Goal: Task Accomplishment & Management: Manage account settings

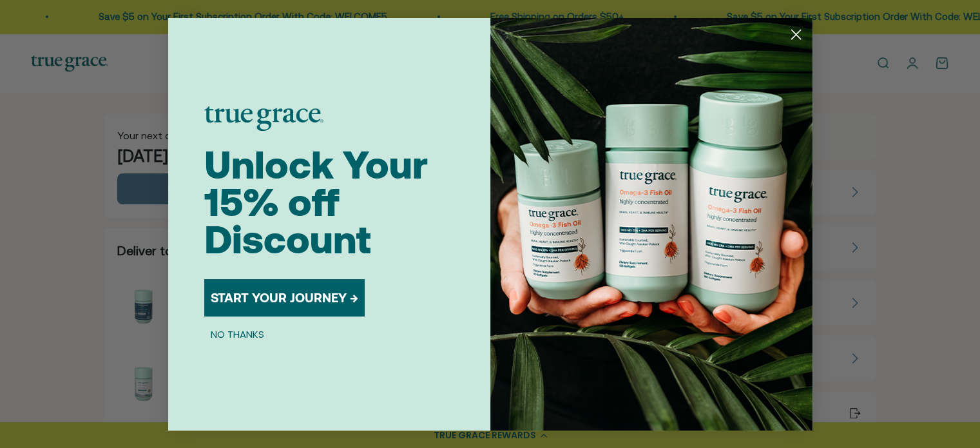
click at [794, 33] on icon "Close dialog" at bounding box center [795, 34] width 9 height 9
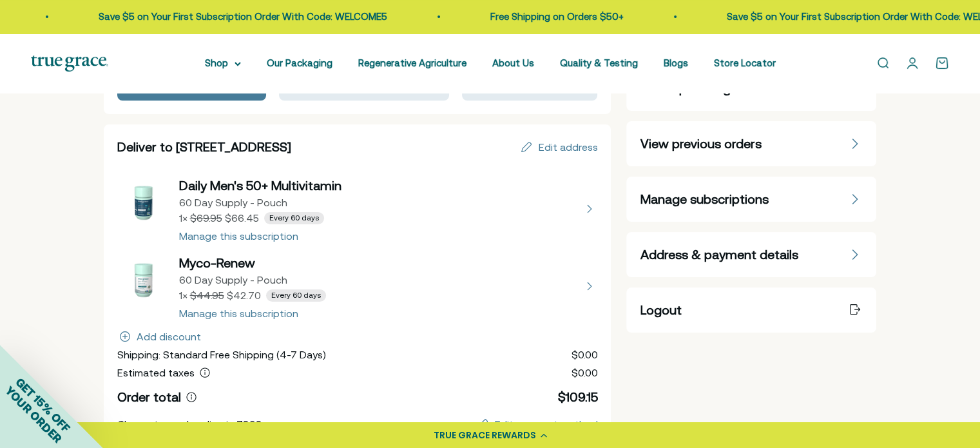
scroll to position [64, 0]
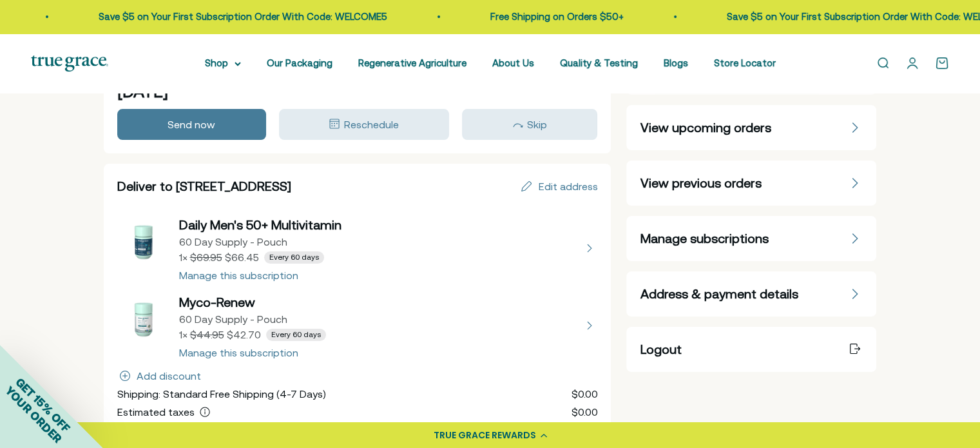
click at [853, 238] on icon "Manage subscriptions" at bounding box center [855, 238] width 8 height 10
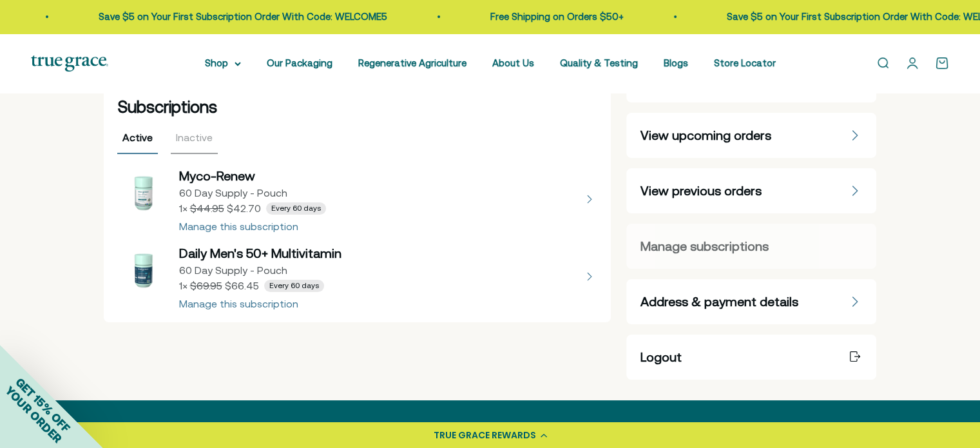
scroll to position [64, 0]
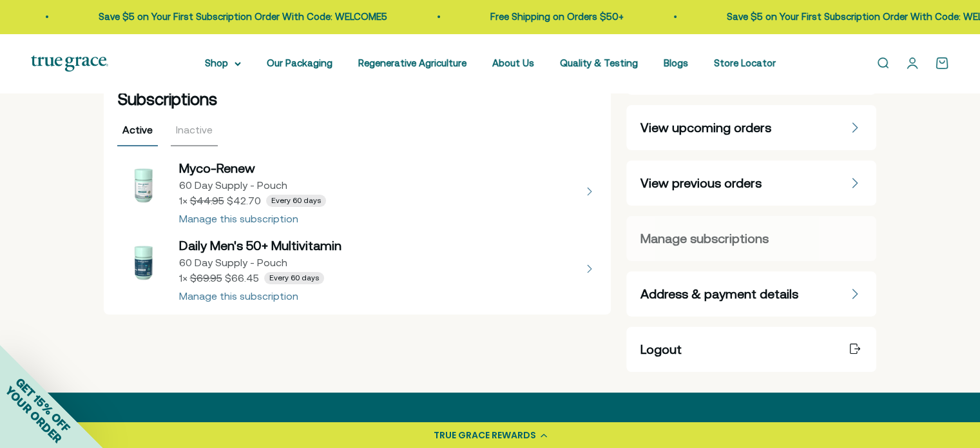
click at [256, 220] on button "view details about Myco-Renew 60 Day Supply - Pouch 1 × $42.70 Every 60 days" at bounding box center [357, 191] width 480 height 64
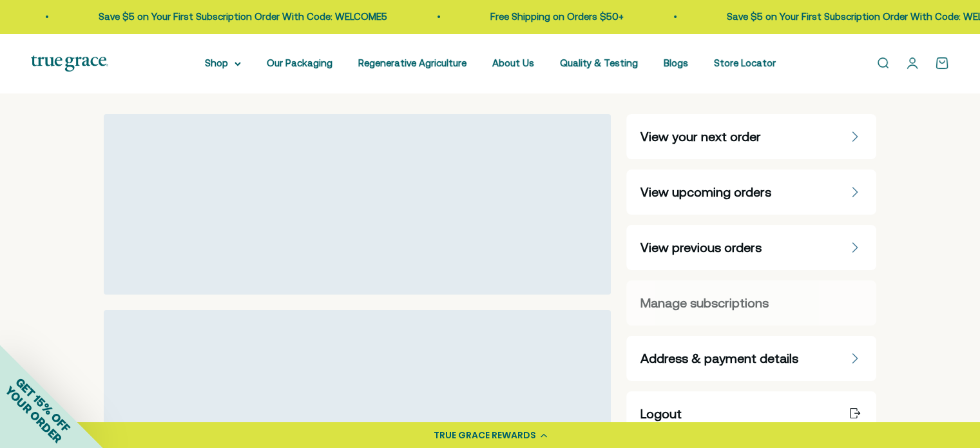
select select "60 Day"
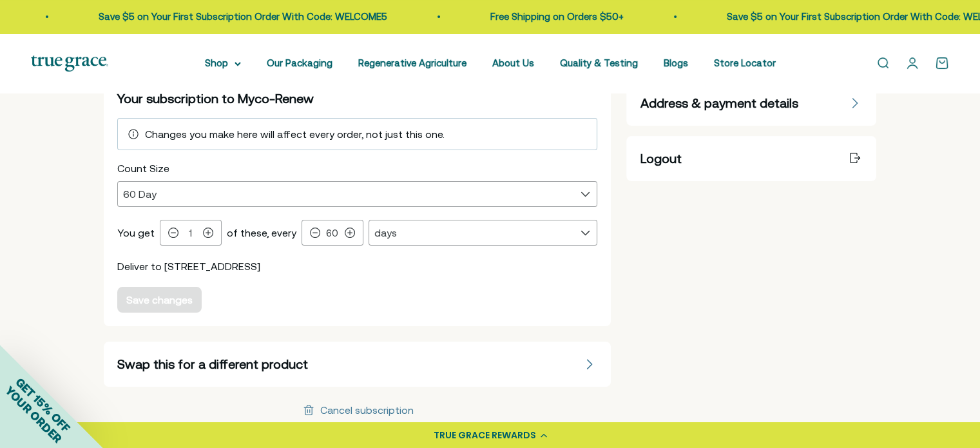
scroll to position [258, 0]
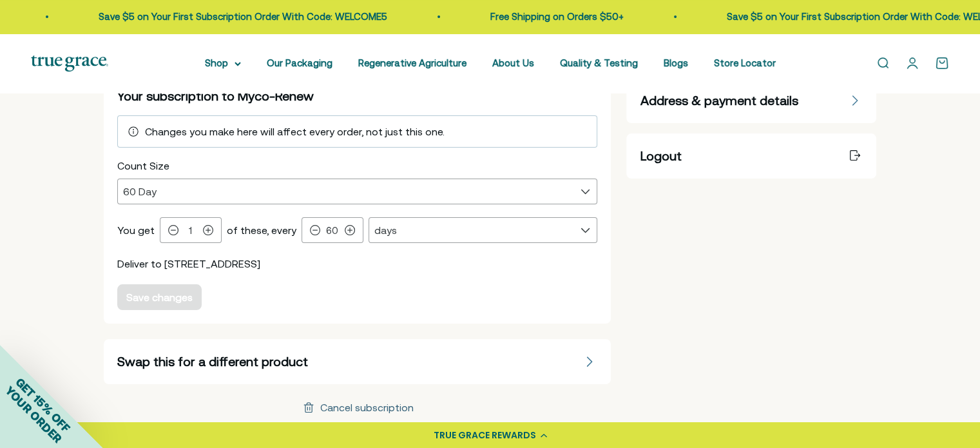
click at [366, 406] on div "Cancel subscription" at bounding box center [366, 407] width 93 height 10
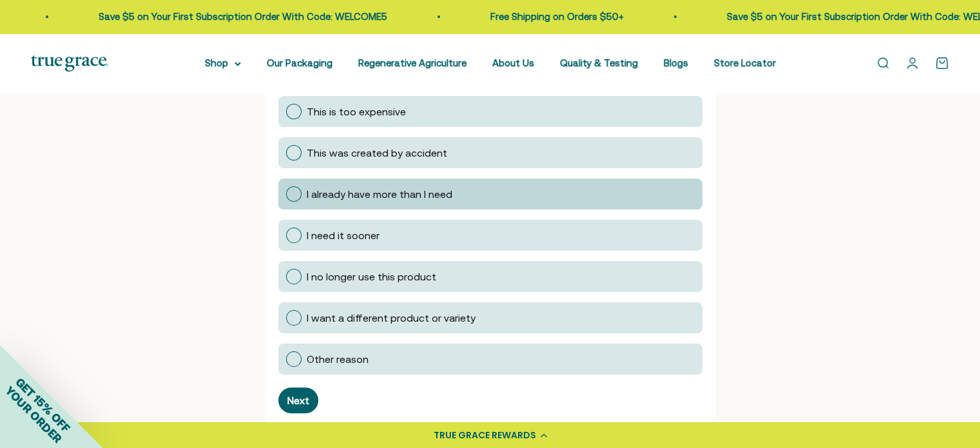
scroll to position [322, 0]
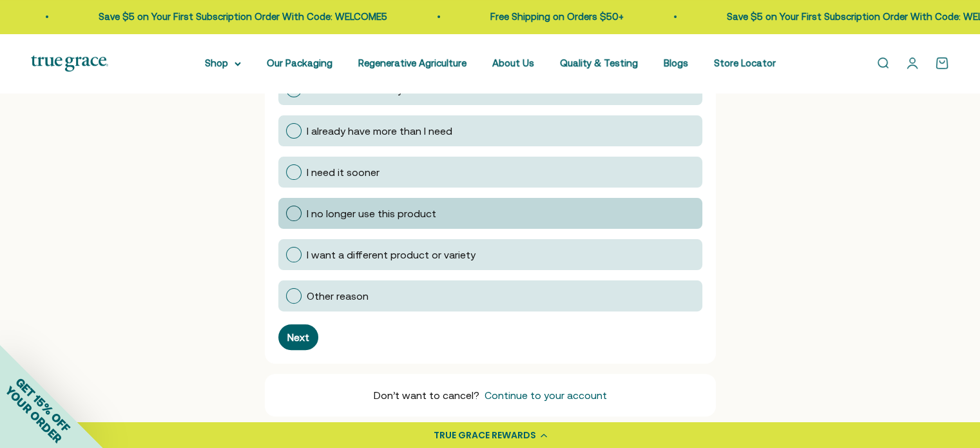
click at [292, 214] on div at bounding box center [293, 212] width 15 height 15
click at [285, 213] on input "I no longer use this product" at bounding box center [285, 213] width 0 height 0
click at [299, 332] on div "Next" at bounding box center [298, 337] width 22 height 10
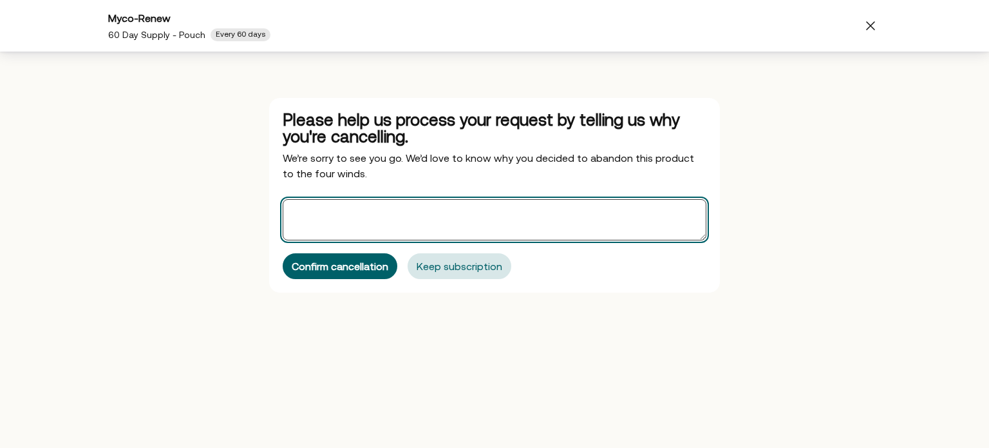
click at [337, 212] on textarea "Offers" at bounding box center [495, 219] width 424 height 41
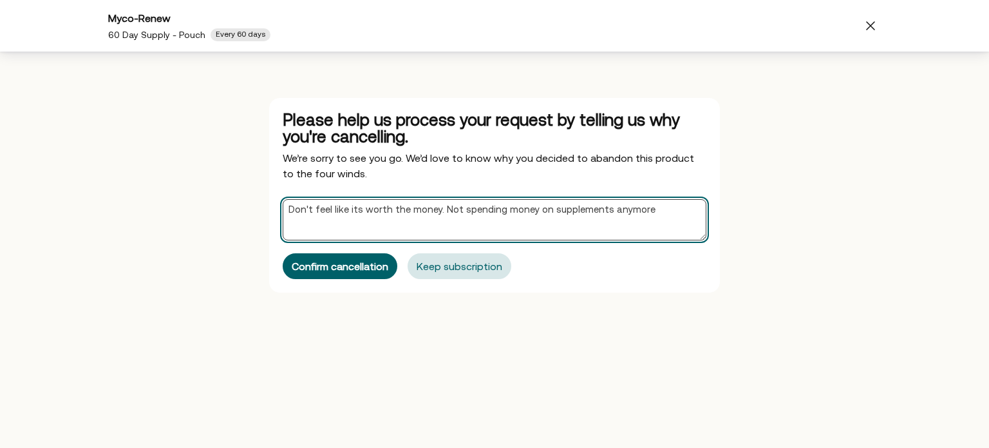
drag, startPoint x: 620, startPoint y: 202, endPoint x: 289, endPoint y: 209, distance: 331.8
click at [289, 209] on textarea "Don't feel like its worth the money. Not spending money on supplements anymore" at bounding box center [495, 219] width 424 height 41
type textarea "Don't feel like its worth the money. Not spending money on supplements anymore"
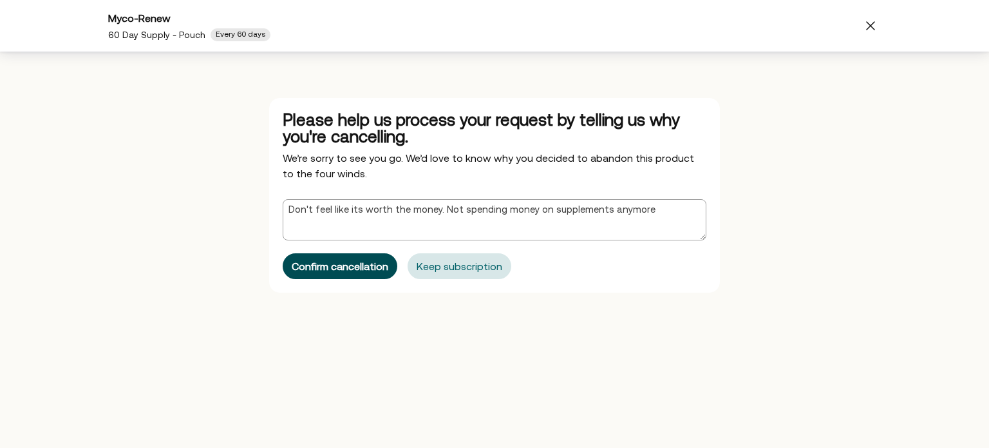
click at [336, 262] on div "Confirm cancellation" at bounding box center [340, 266] width 97 height 10
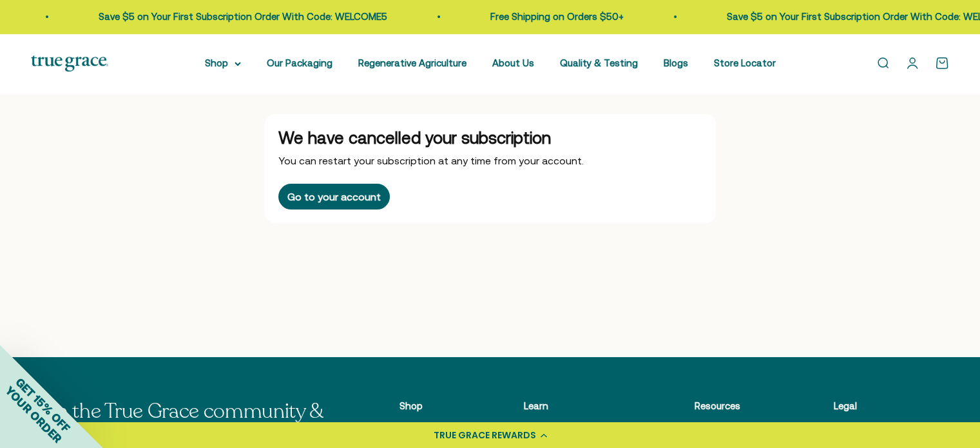
scroll to position [0, 0]
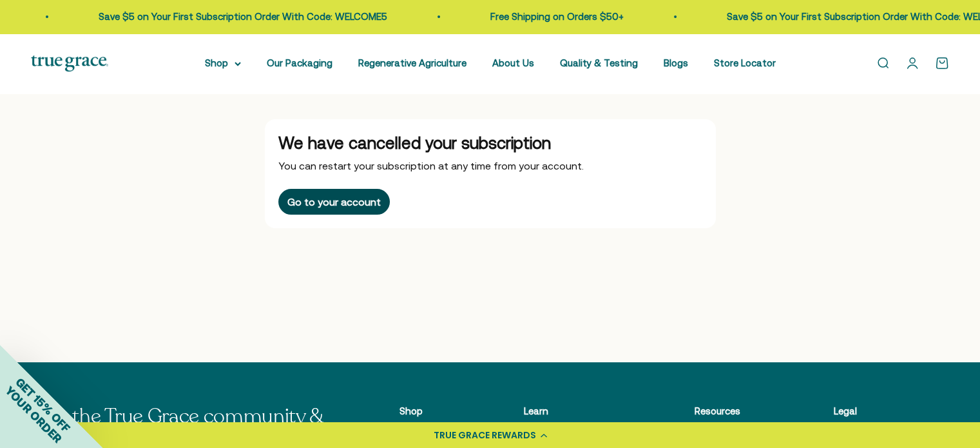
drag, startPoint x: 341, startPoint y: 202, endPoint x: 353, endPoint y: 203, distance: 12.3
click at [341, 202] on div "Go to your account" at bounding box center [333, 201] width 93 height 10
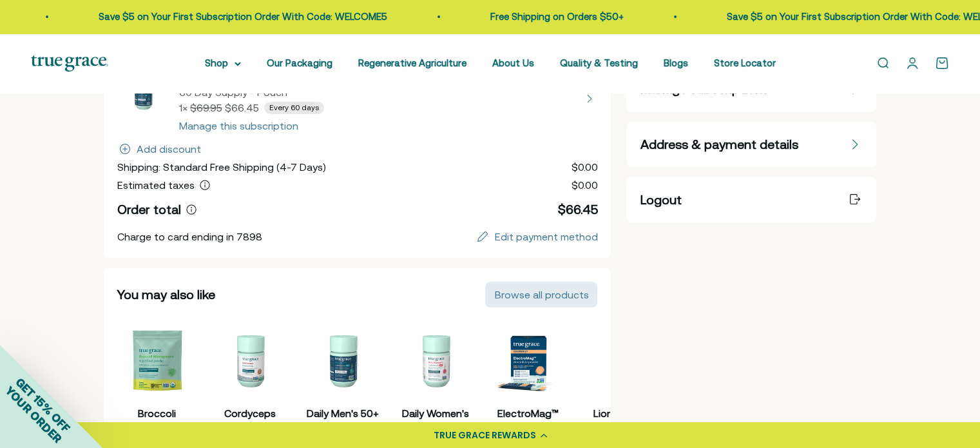
scroll to position [129, 0]
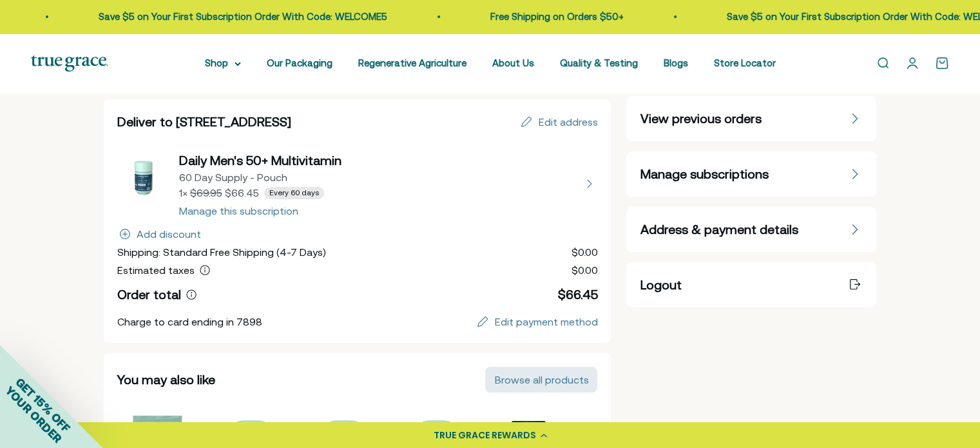
click at [262, 210] on button "view details about Daily Men's 50+ Multivitamin 60 Day Supply - Pouch 1 × $66.4…" at bounding box center [357, 183] width 480 height 64
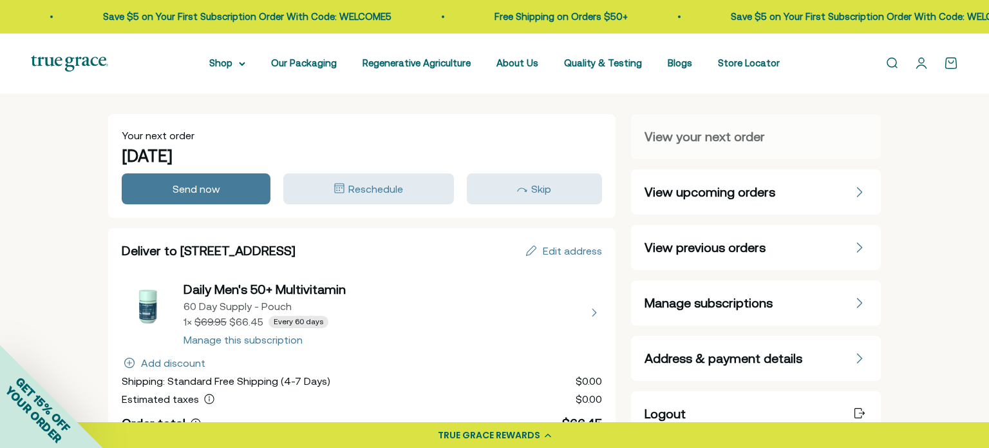
select select "60 Day"
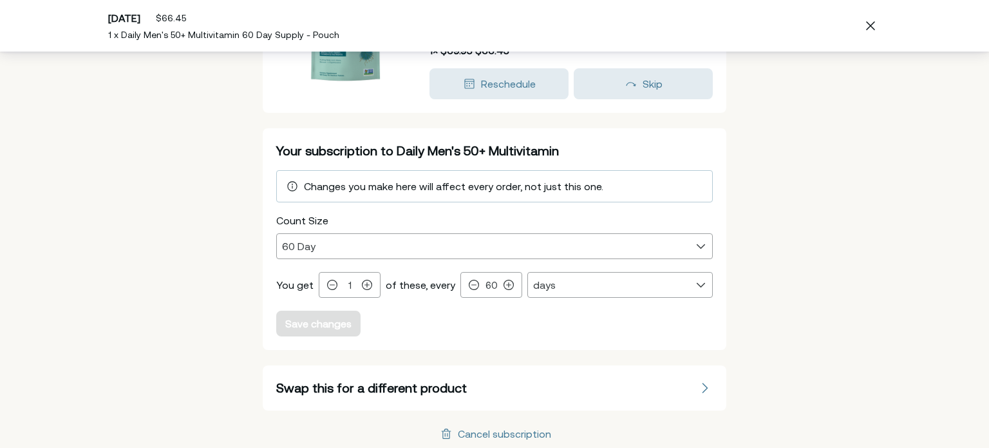
scroll to position [138, 0]
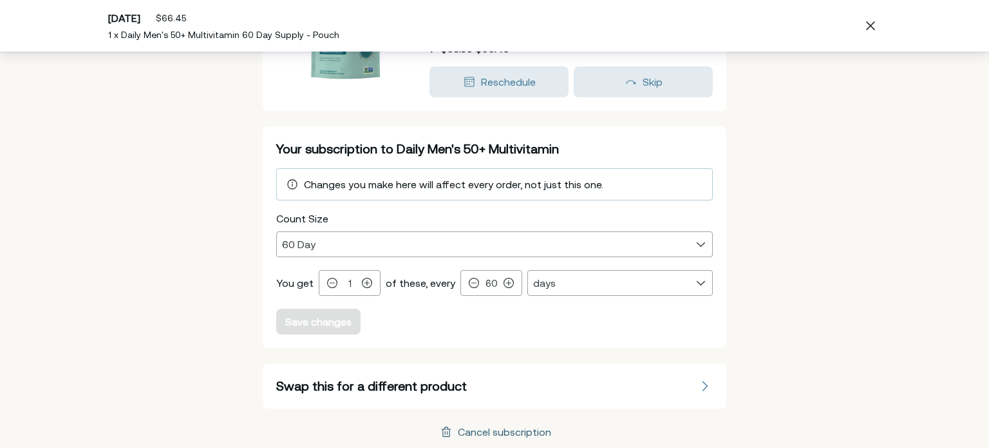
click at [522, 428] on div "Cancel subscription" at bounding box center [504, 431] width 93 height 10
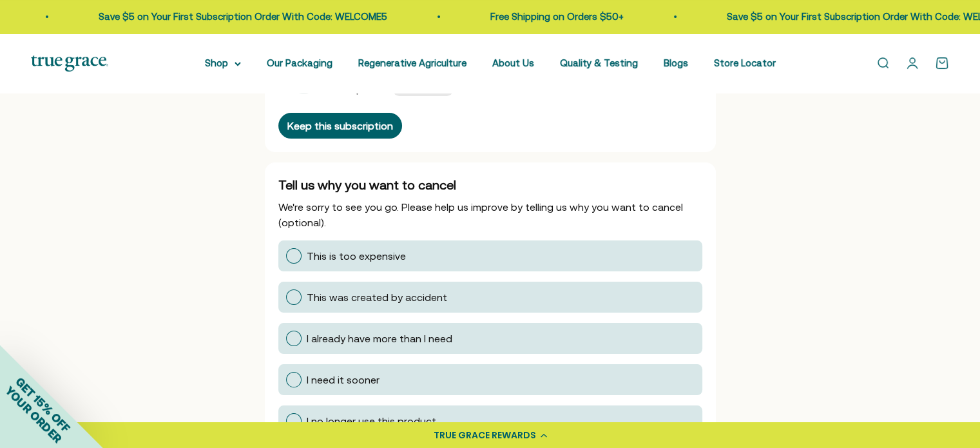
scroll to position [193, 0]
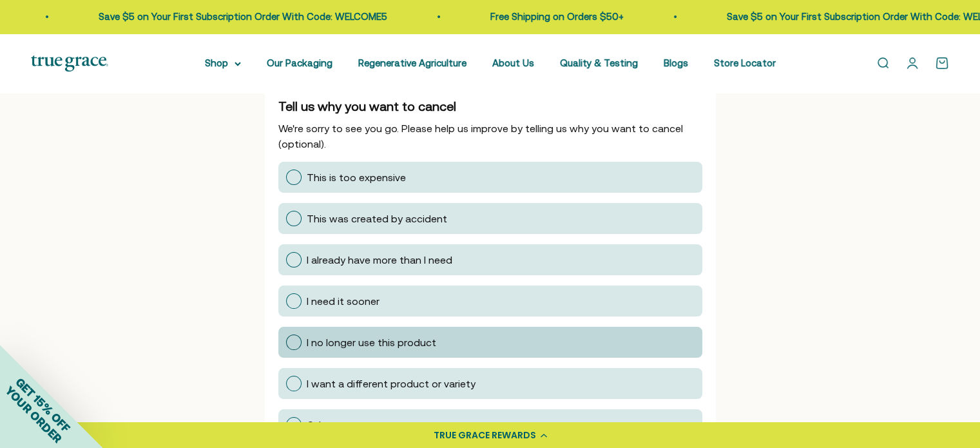
click at [290, 343] on div at bounding box center [293, 341] width 15 height 15
click at [285, 342] on input "I no longer use this product" at bounding box center [285, 342] width 0 height 0
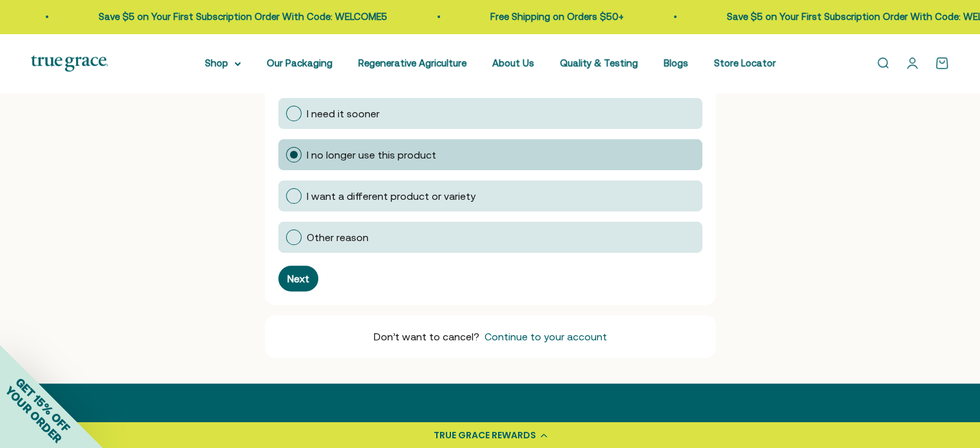
scroll to position [386, 0]
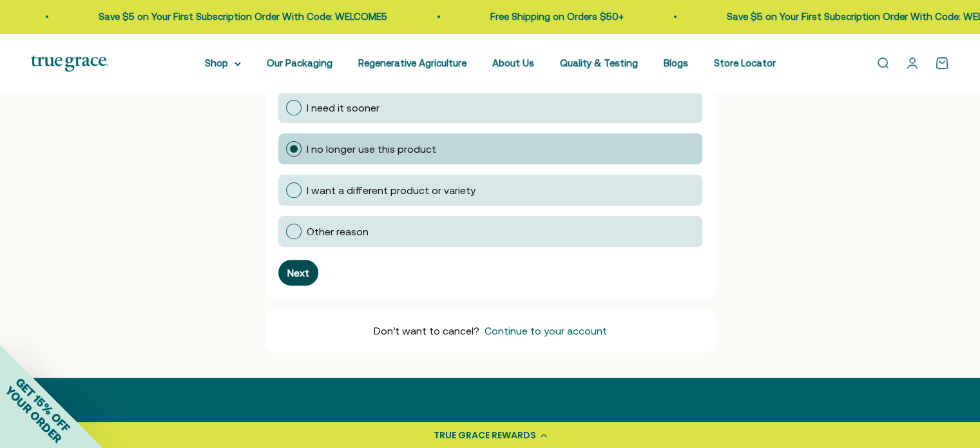
click at [299, 270] on div "Next" at bounding box center [298, 272] width 22 height 10
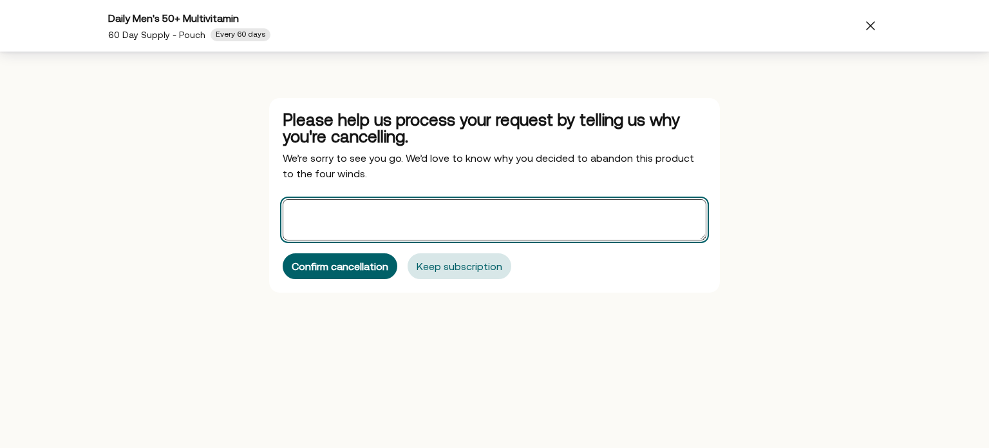
click at [342, 212] on textarea "Offers" at bounding box center [495, 219] width 424 height 41
paste textarea "Don't feel like its worth the money. Not spending money on supplements anymore"
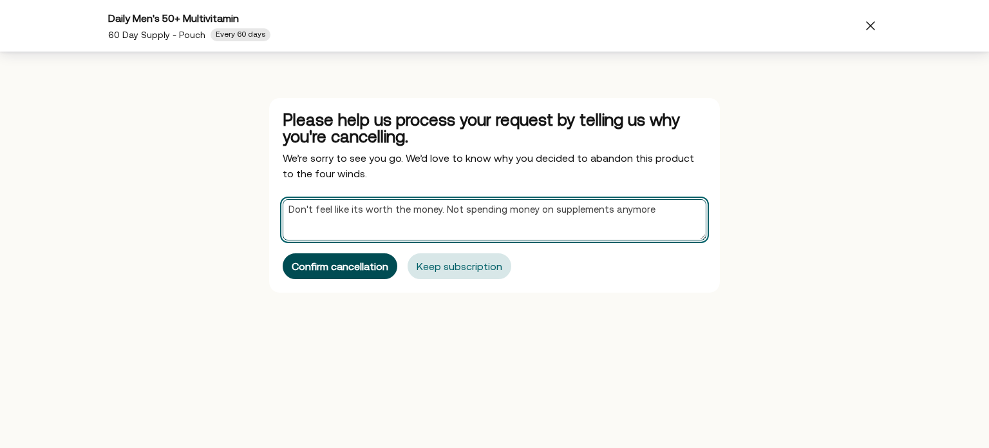
type textarea "Don't feel like its worth the money. Not spending money on supplements anymore"
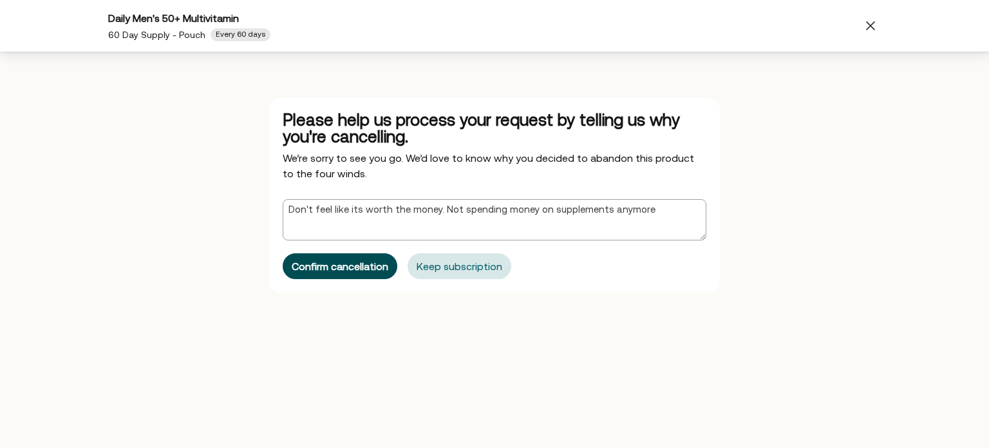
click at [348, 263] on div "Confirm cancellation" at bounding box center [340, 266] width 97 height 10
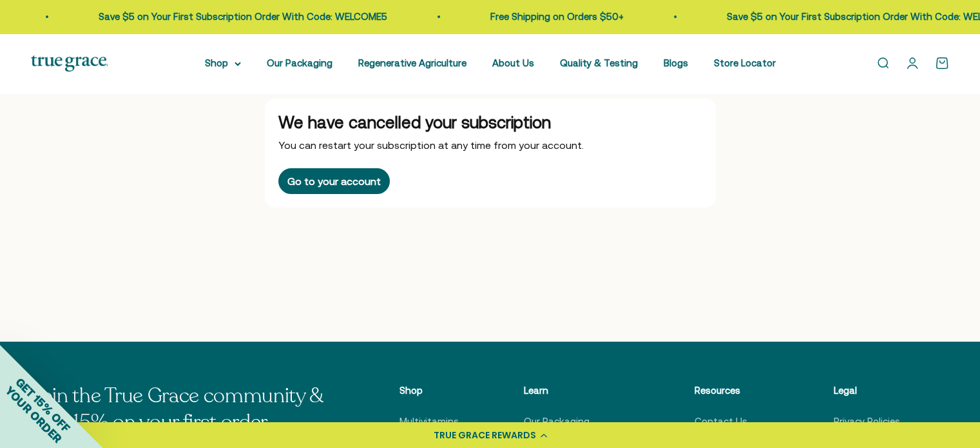
scroll to position [0, 0]
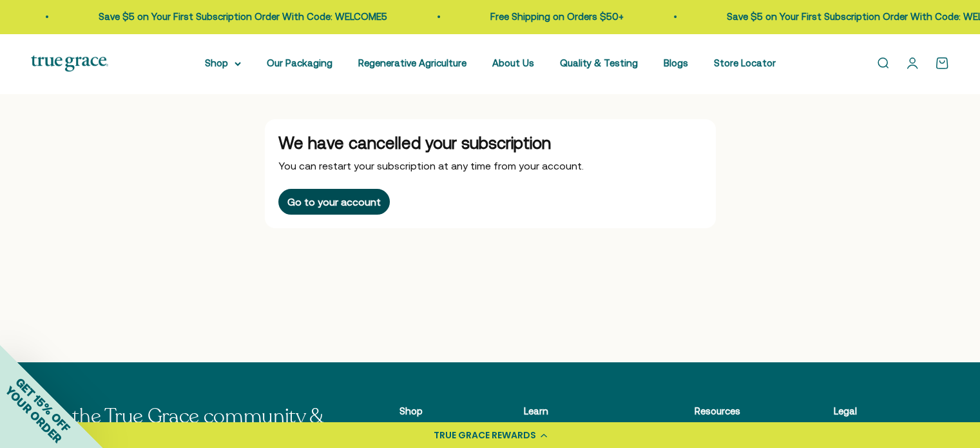
click at [303, 205] on div "Go to your account" at bounding box center [333, 201] width 93 height 10
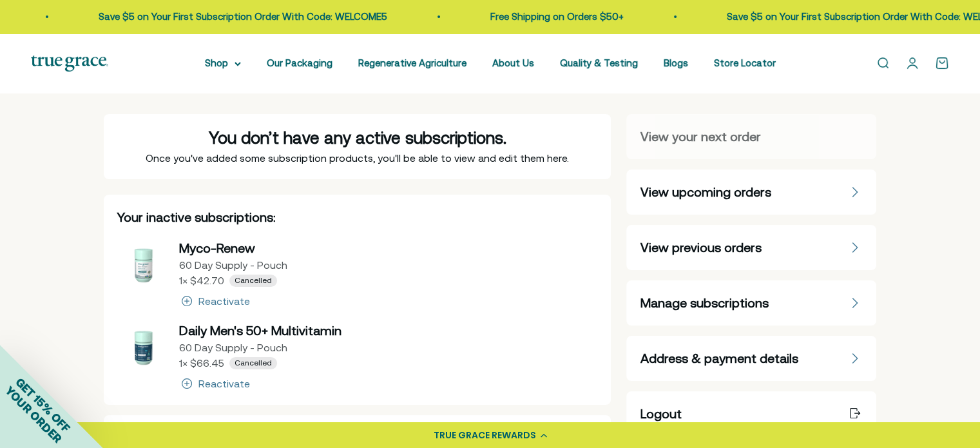
click at [910, 64] on link "Open account page" at bounding box center [912, 63] width 14 height 14
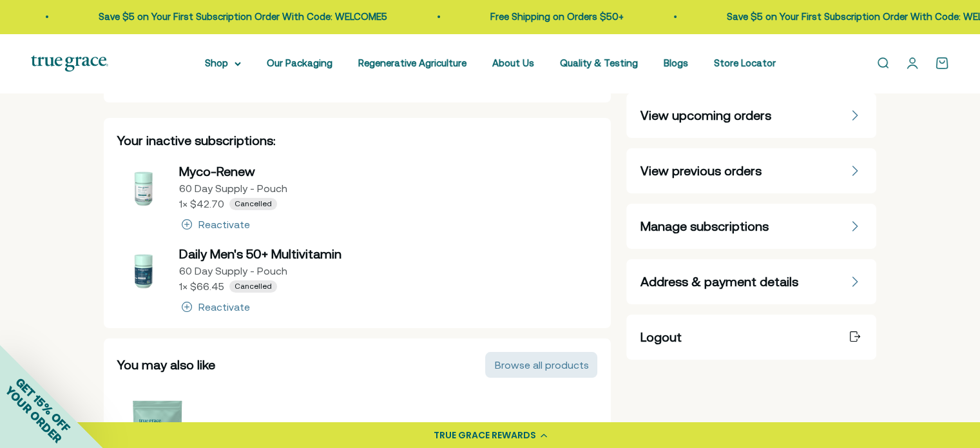
scroll to position [51, 0]
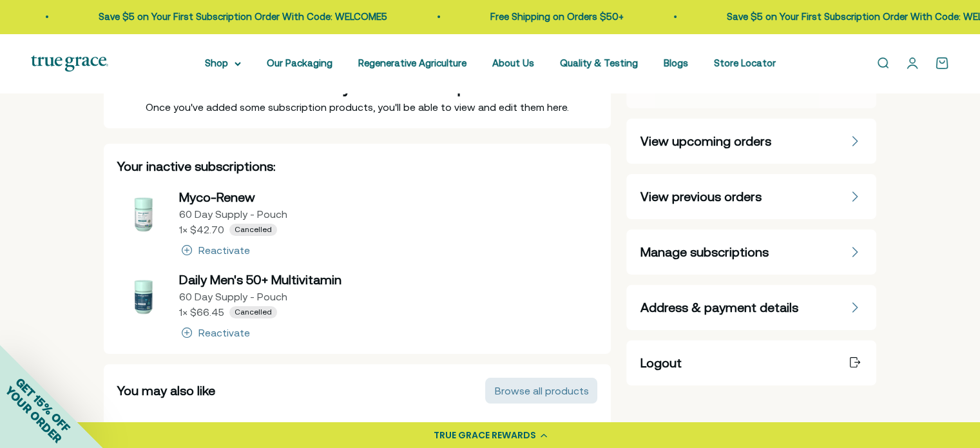
click at [664, 363] on span "Logout" at bounding box center [660, 363] width 41 height 18
